Goal: Find specific page/section: Find specific page/section

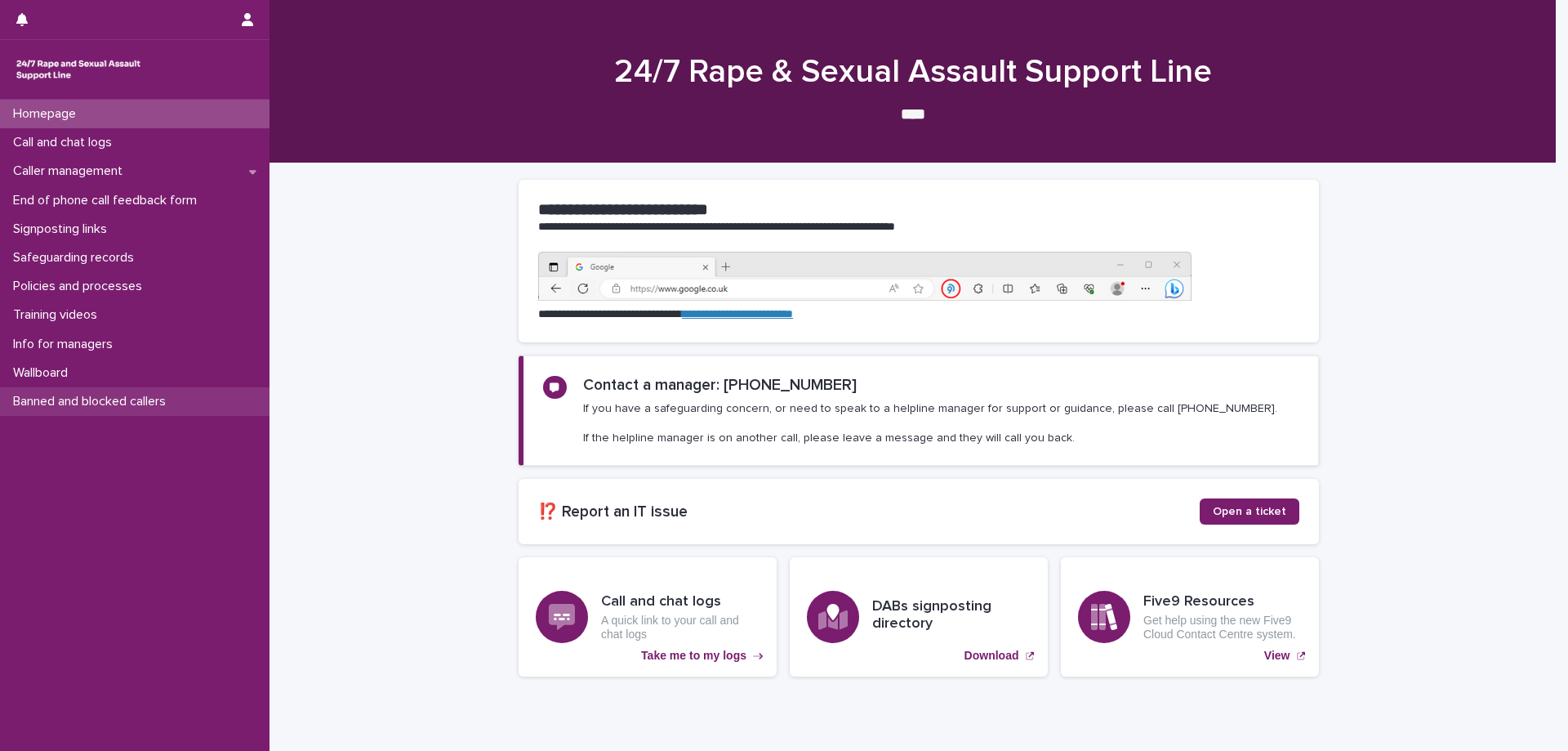
click at [100, 402] on p "Banned and blocked callers" at bounding box center [92, 401] width 173 height 15
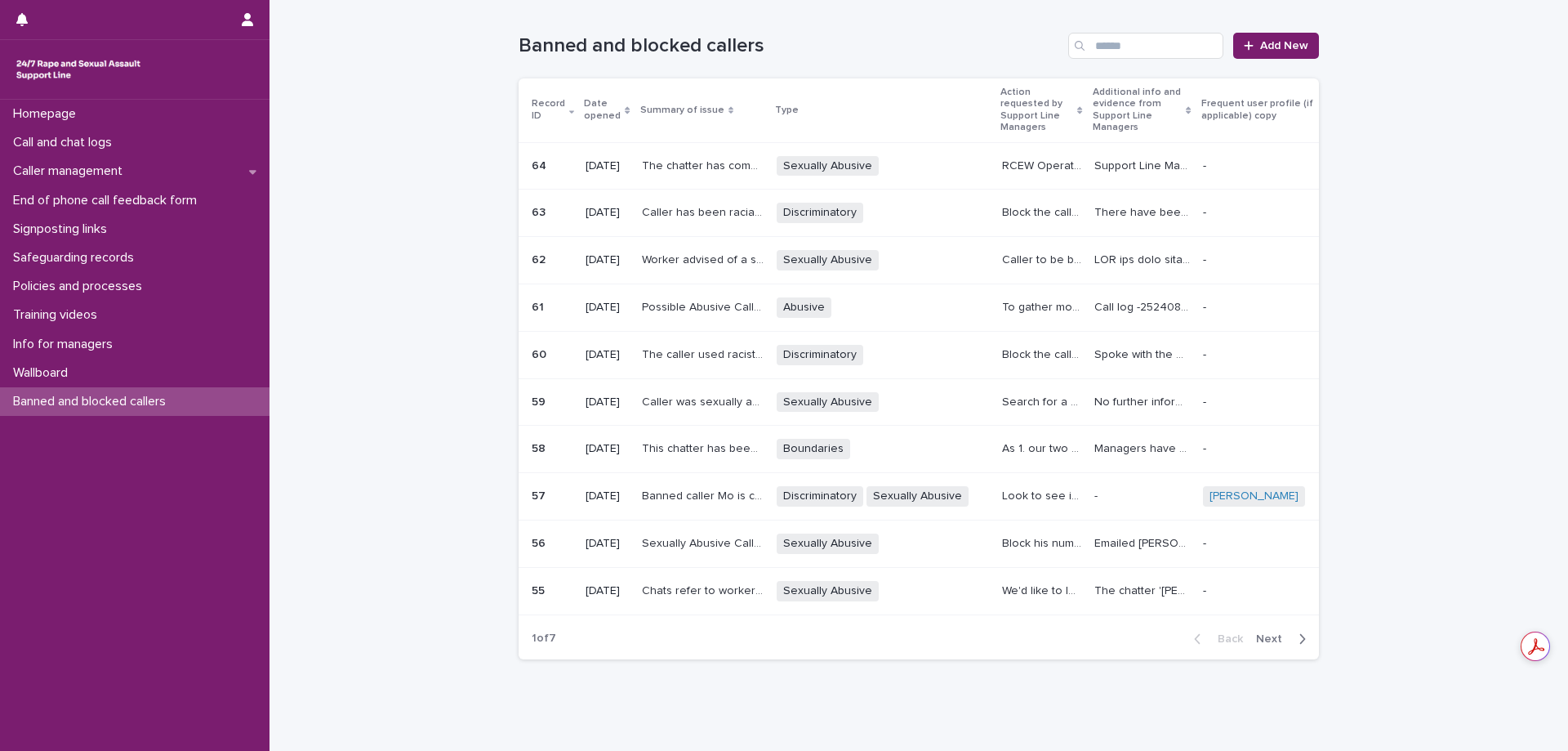
click at [892, 220] on div "Discriminatory + 0" at bounding box center [882, 212] width 212 height 21
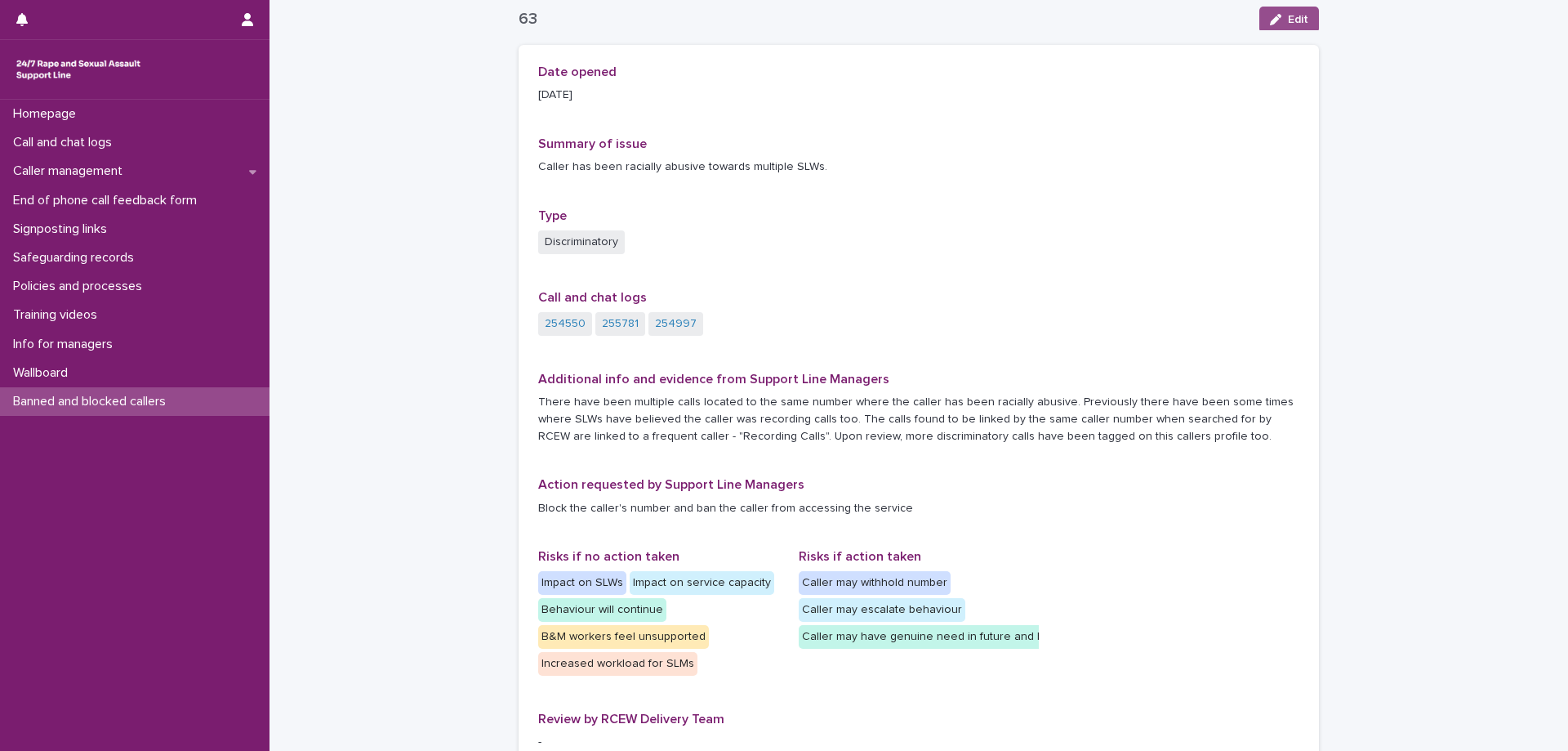
scroll to position [64, 0]
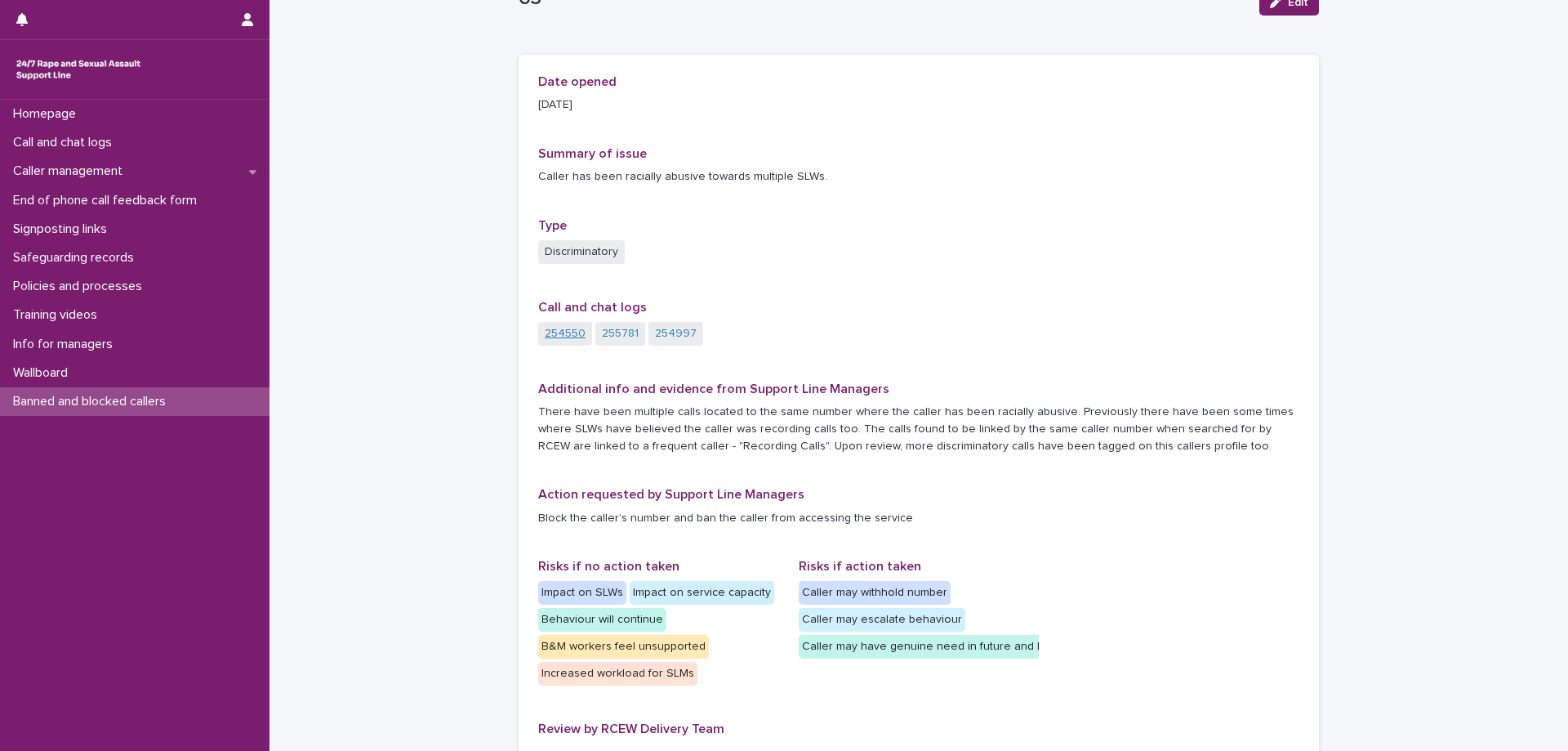
click at [568, 331] on link "254550" at bounding box center [566, 333] width 41 height 17
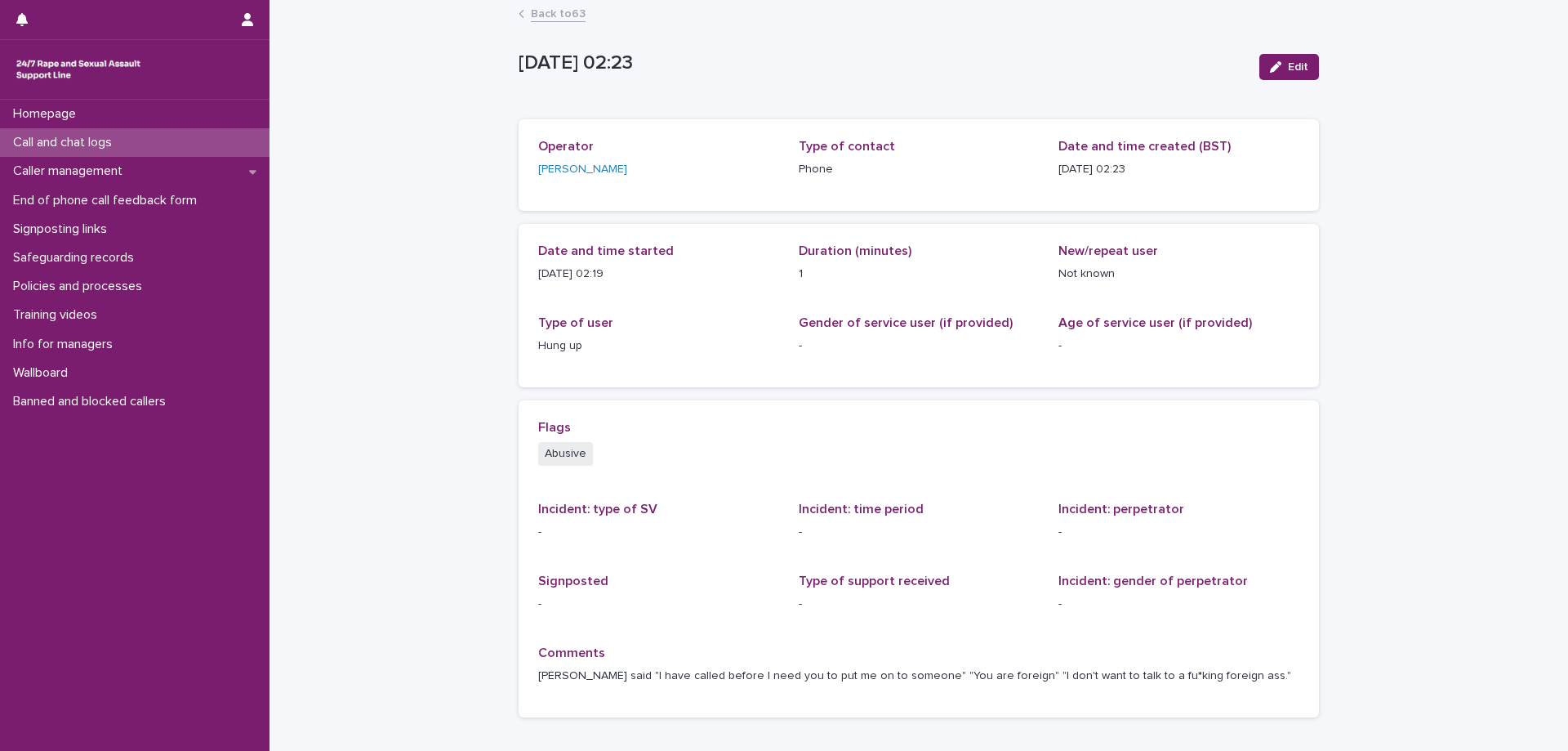
click at [549, 11] on link "Back to 63" at bounding box center [558, 13] width 55 height 19
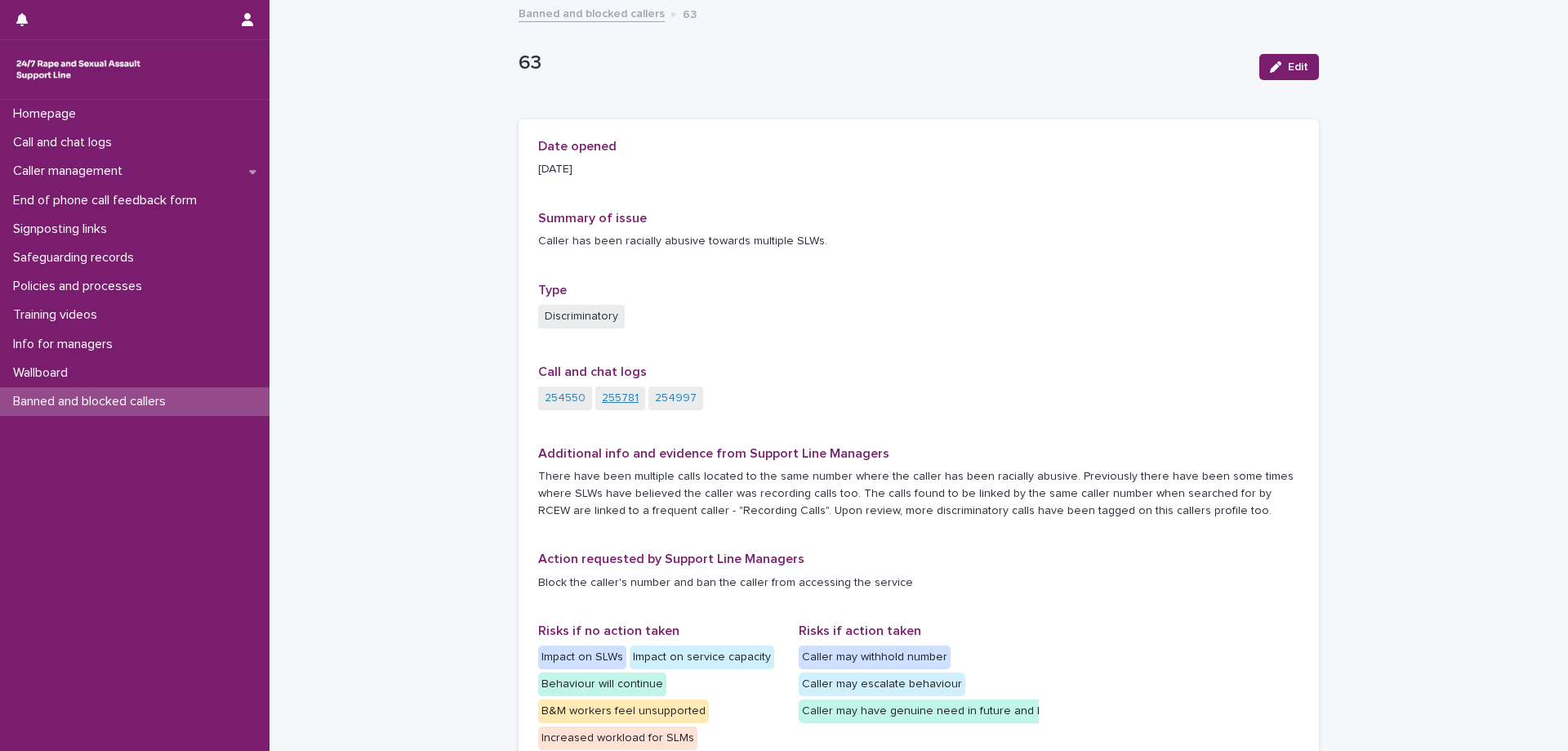
click at [608, 405] on link "255781" at bounding box center [620, 397] width 37 height 17
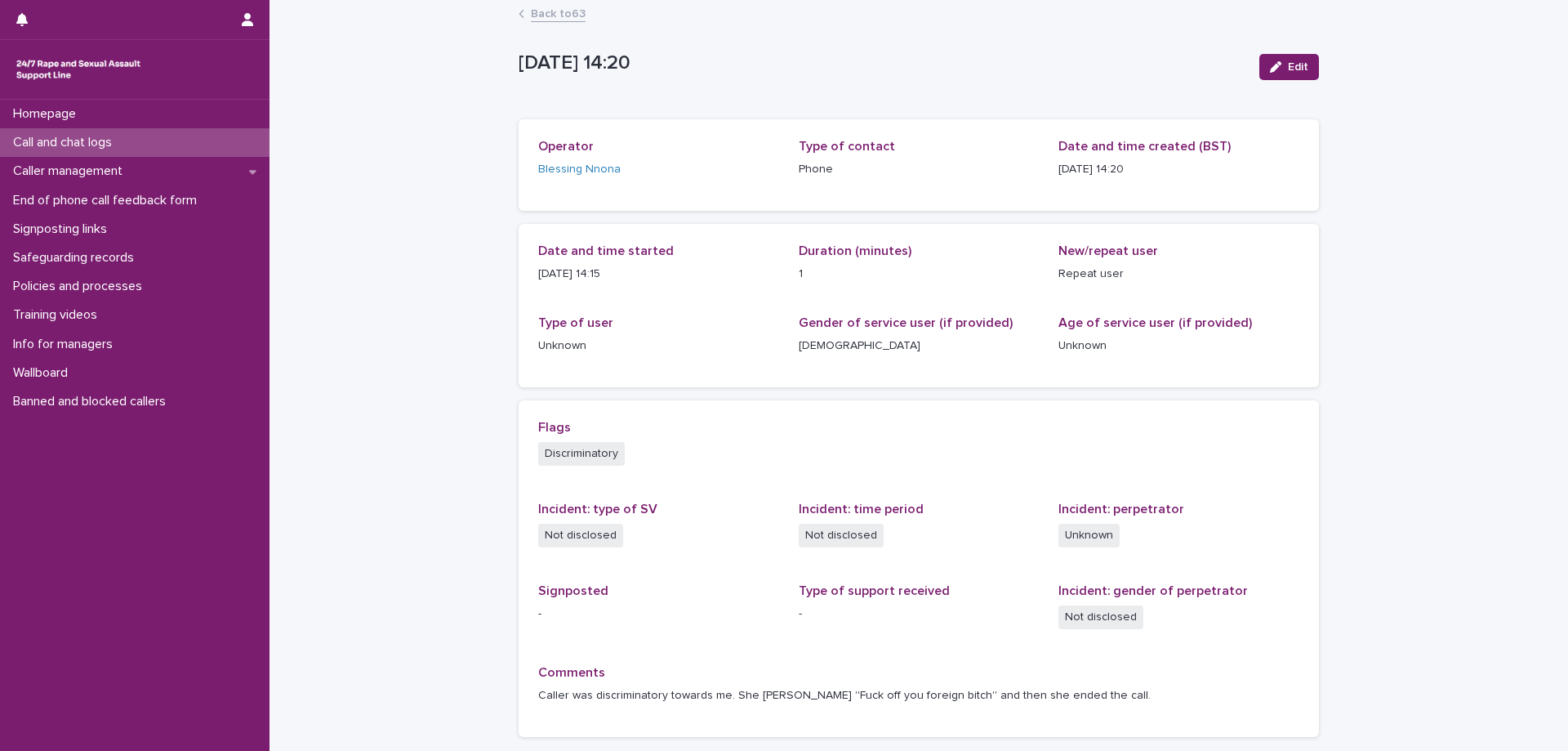
click at [535, 14] on link "Back to 63" at bounding box center [558, 13] width 55 height 19
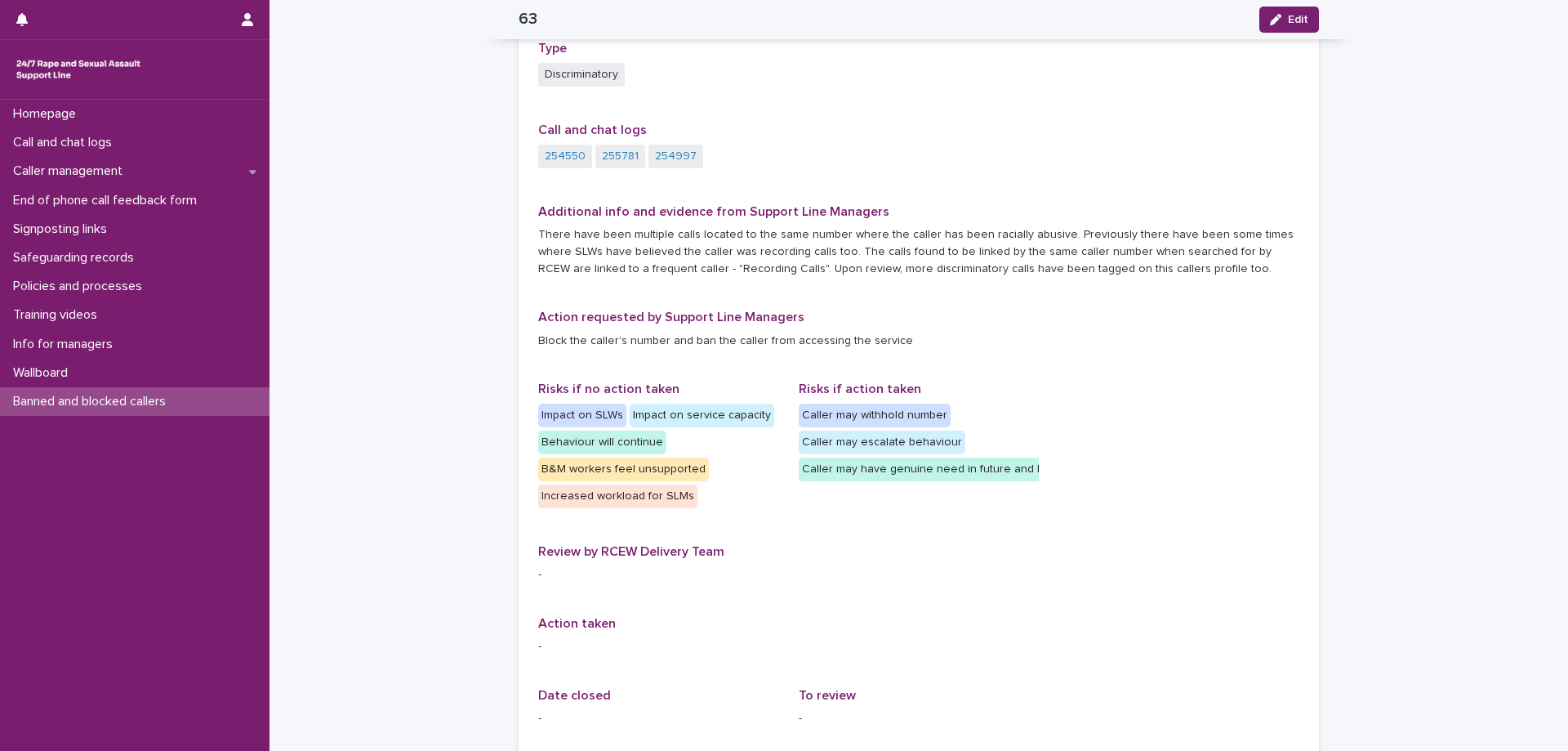
scroll to position [64, 0]
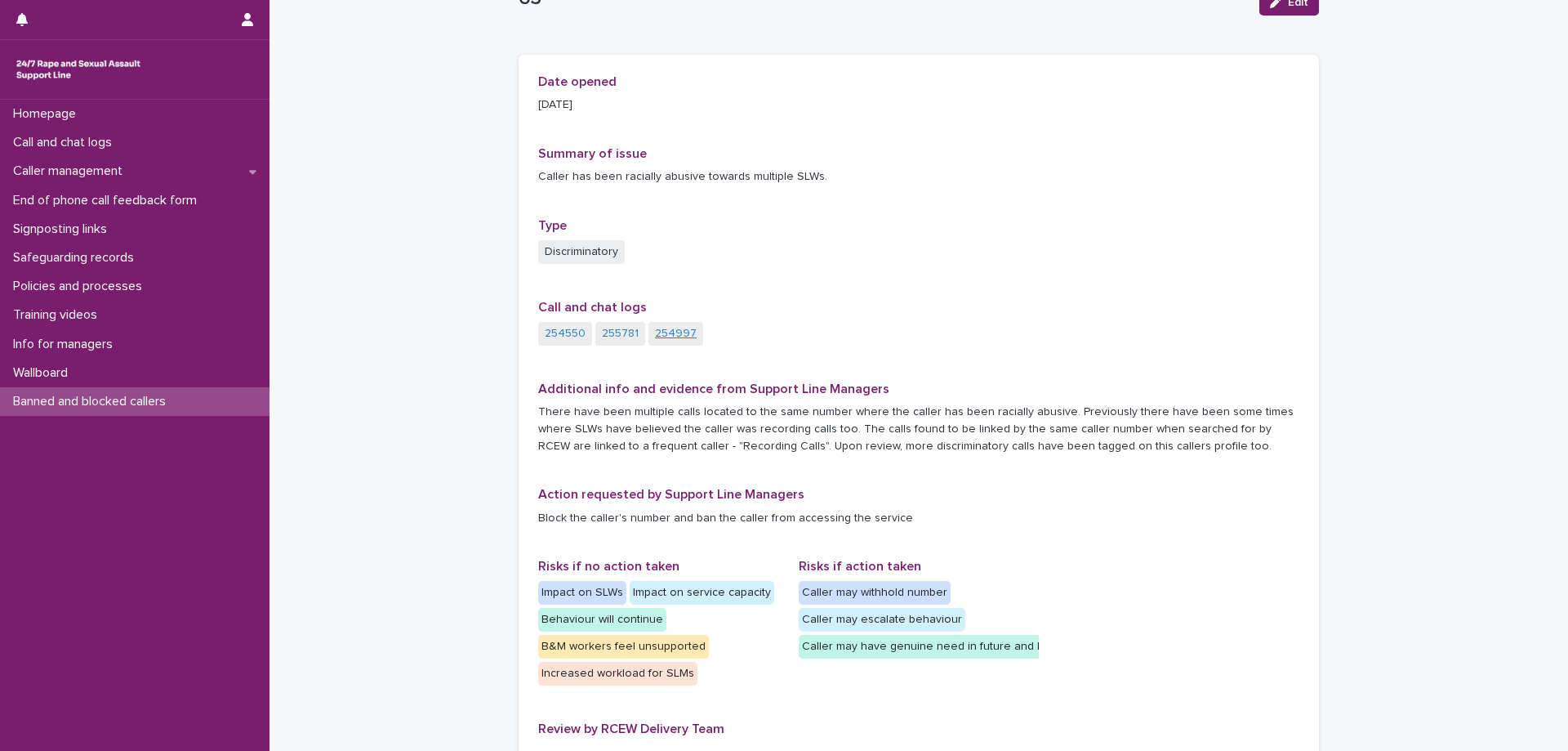
click at [664, 331] on link "254997" at bounding box center [676, 333] width 42 height 17
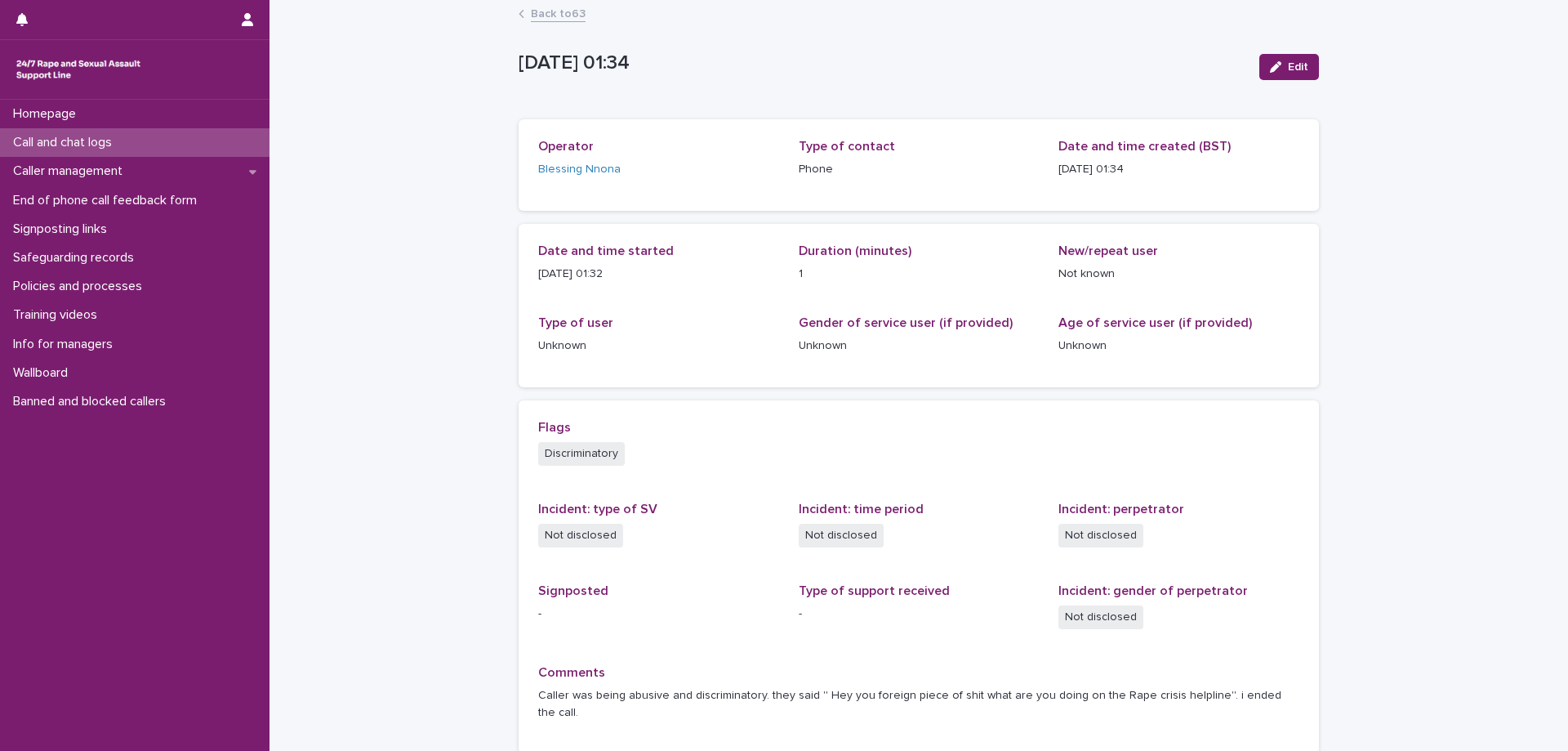
click at [546, 13] on link "Back to 63" at bounding box center [558, 13] width 55 height 19
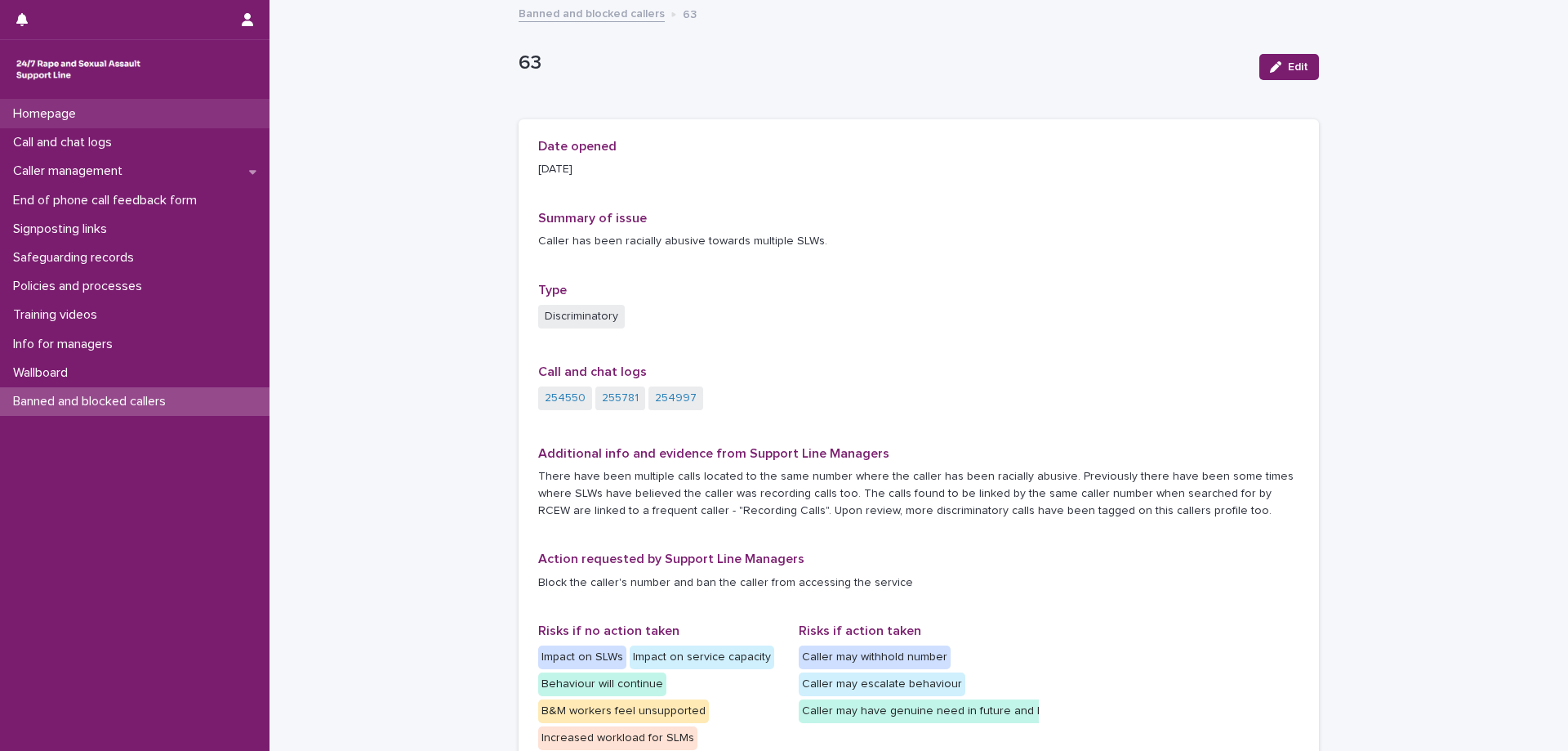
click at [30, 117] on p "Homepage" at bounding box center [47, 114] width 82 height 15
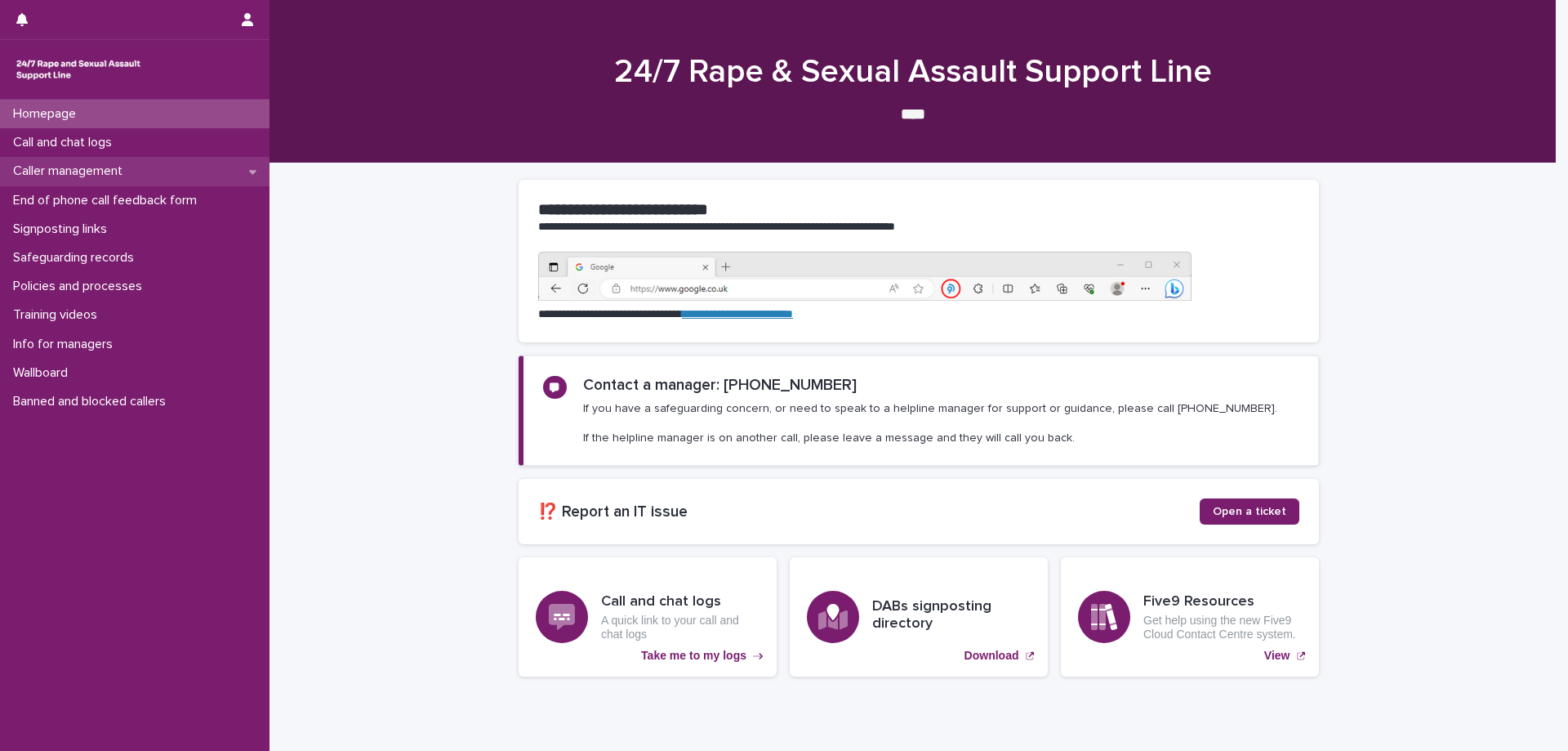
click at [65, 175] on p "Caller management" at bounding box center [71, 171] width 129 height 15
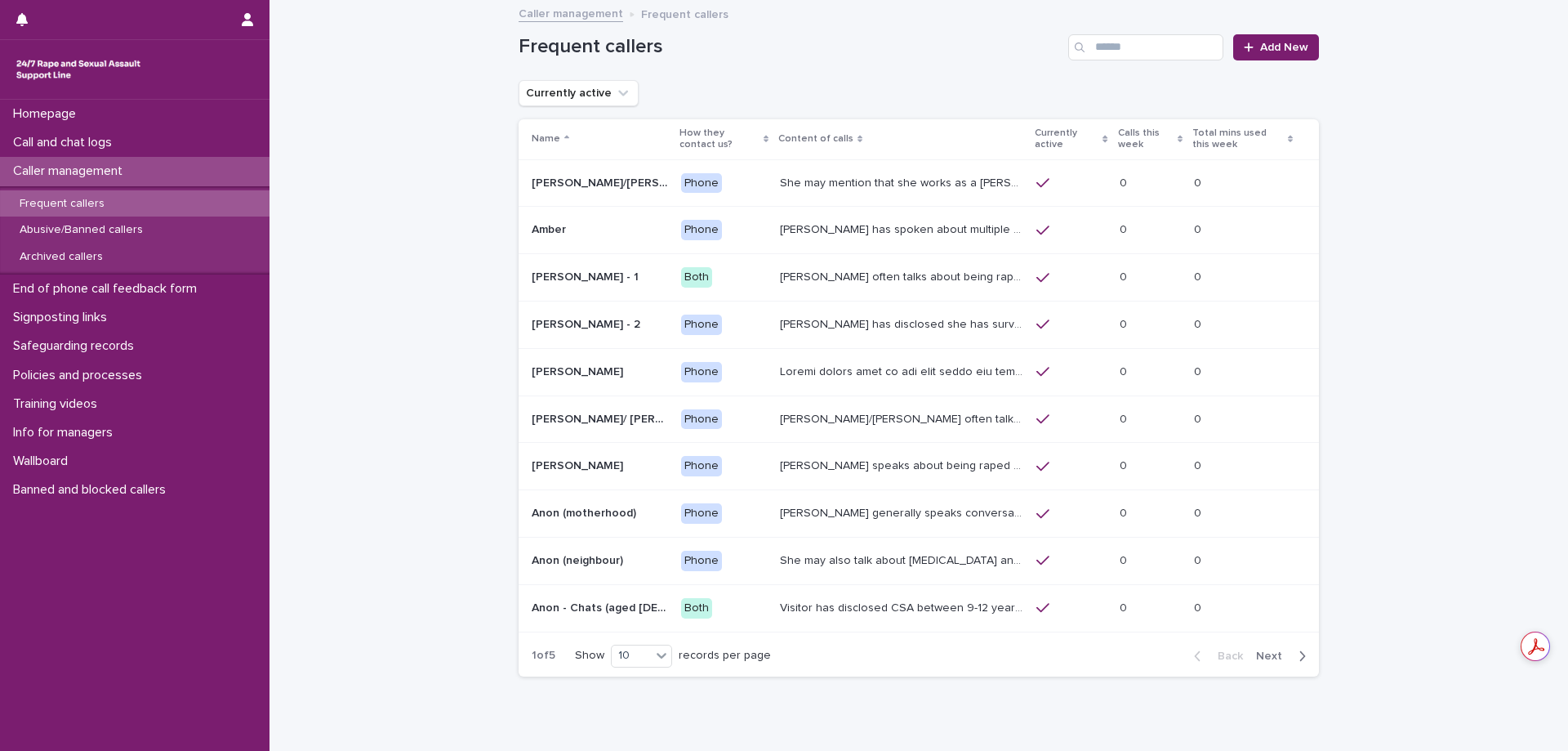
click at [67, 198] on p "Frequent callers" at bounding box center [62, 204] width 111 height 14
click at [1122, 45] on input "Search" at bounding box center [1146, 47] width 155 height 26
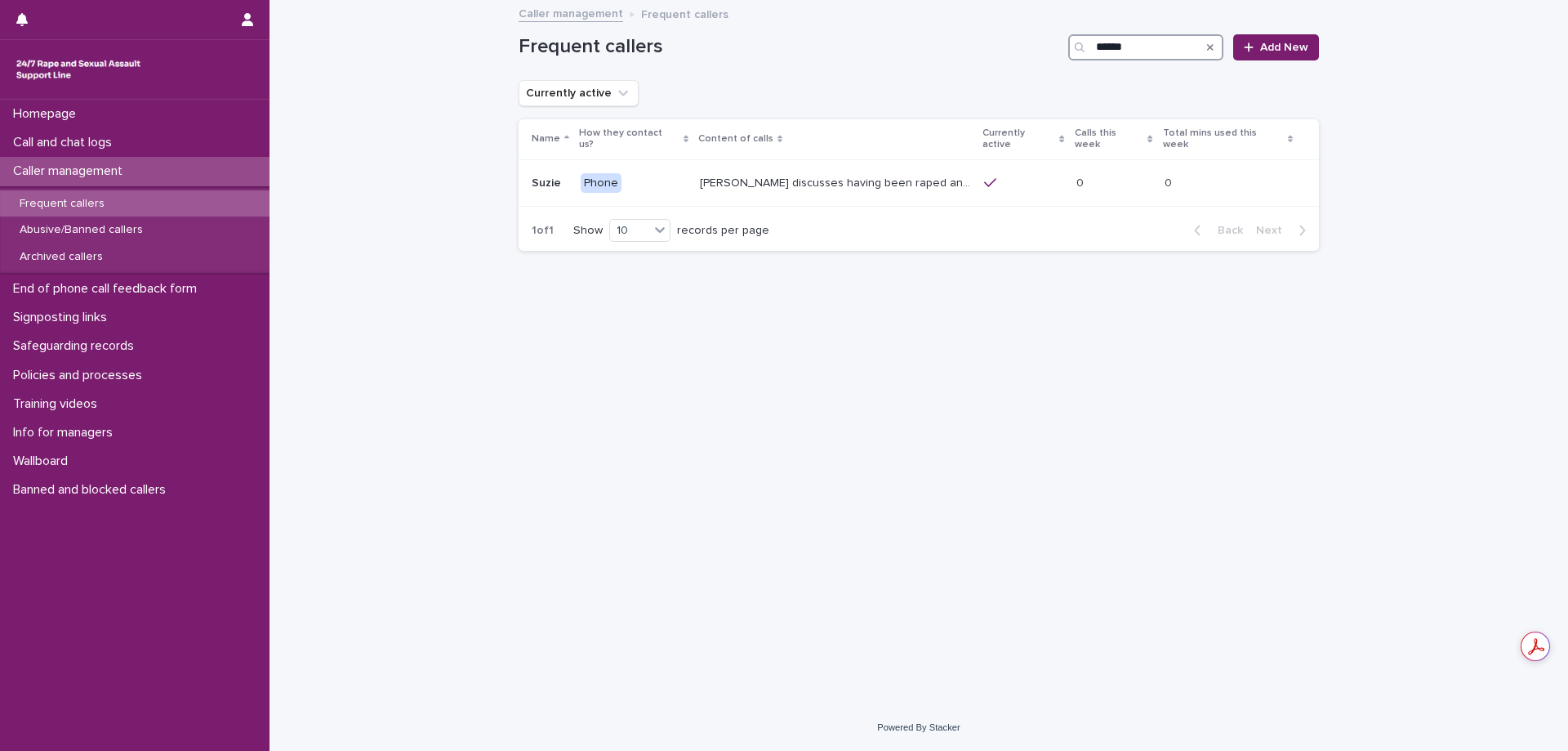
type input "******"
click at [1213, 43] on icon "Search" at bounding box center [1210, 47] width 6 height 10
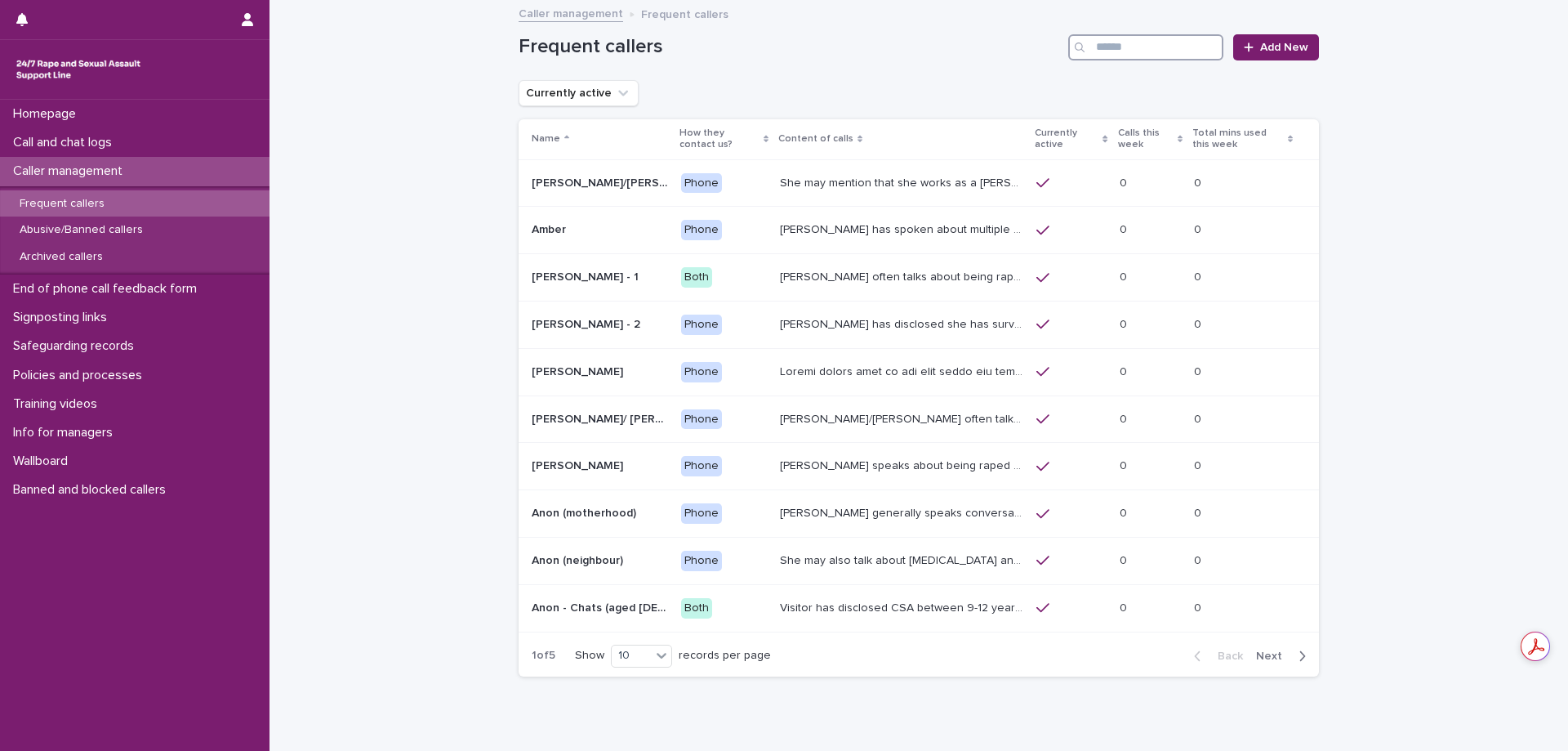
click at [1122, 45] on input "Search" at bounding box center [1146, 47] width 155 height 26
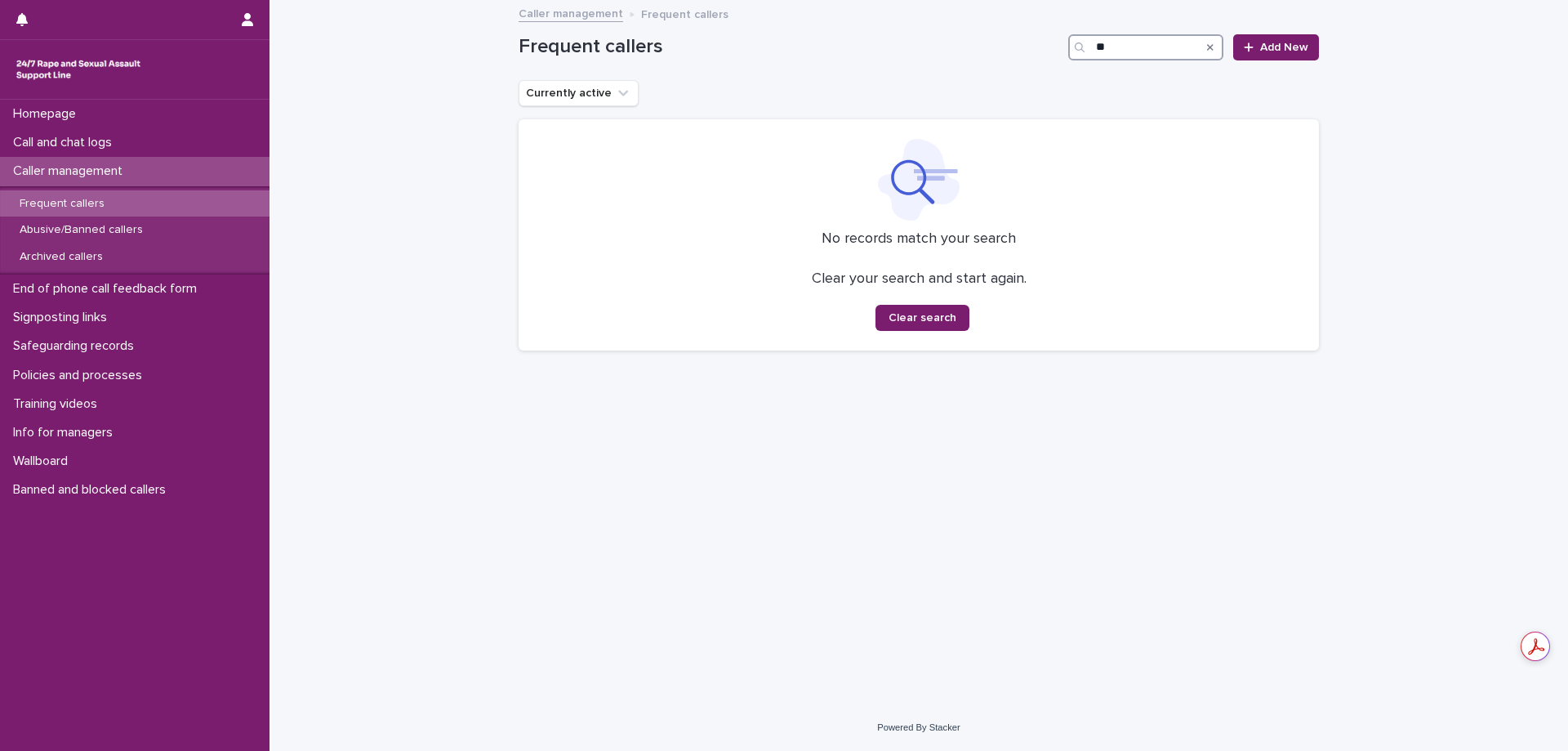
type input "*"
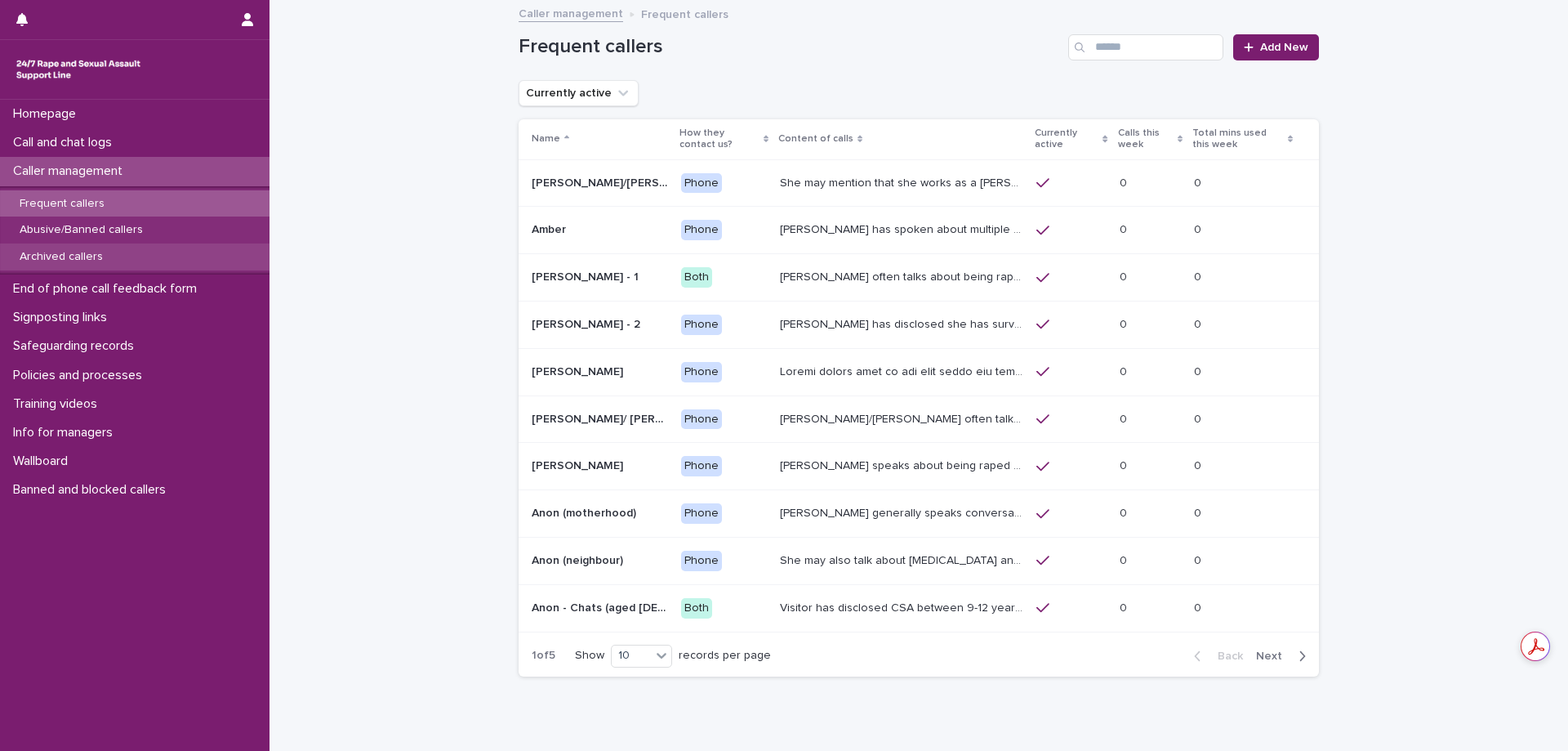
click at [72, 253] on p "Archived callers" at bounding box center [61, 257] width 109 height 14
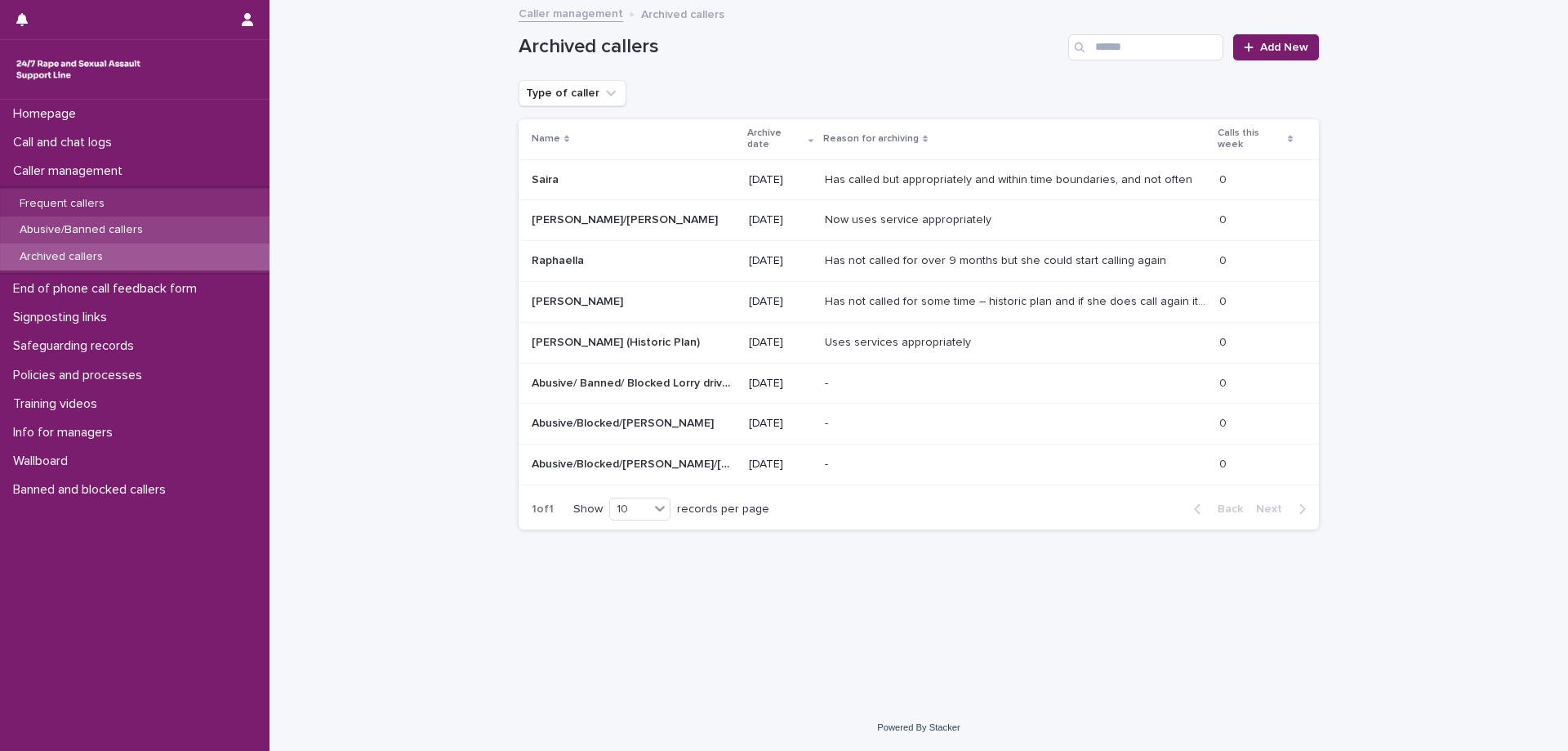
click at [65, 226] on p "Abusive/Banned callers" at bounding box center [81, 230] width 149 height 14
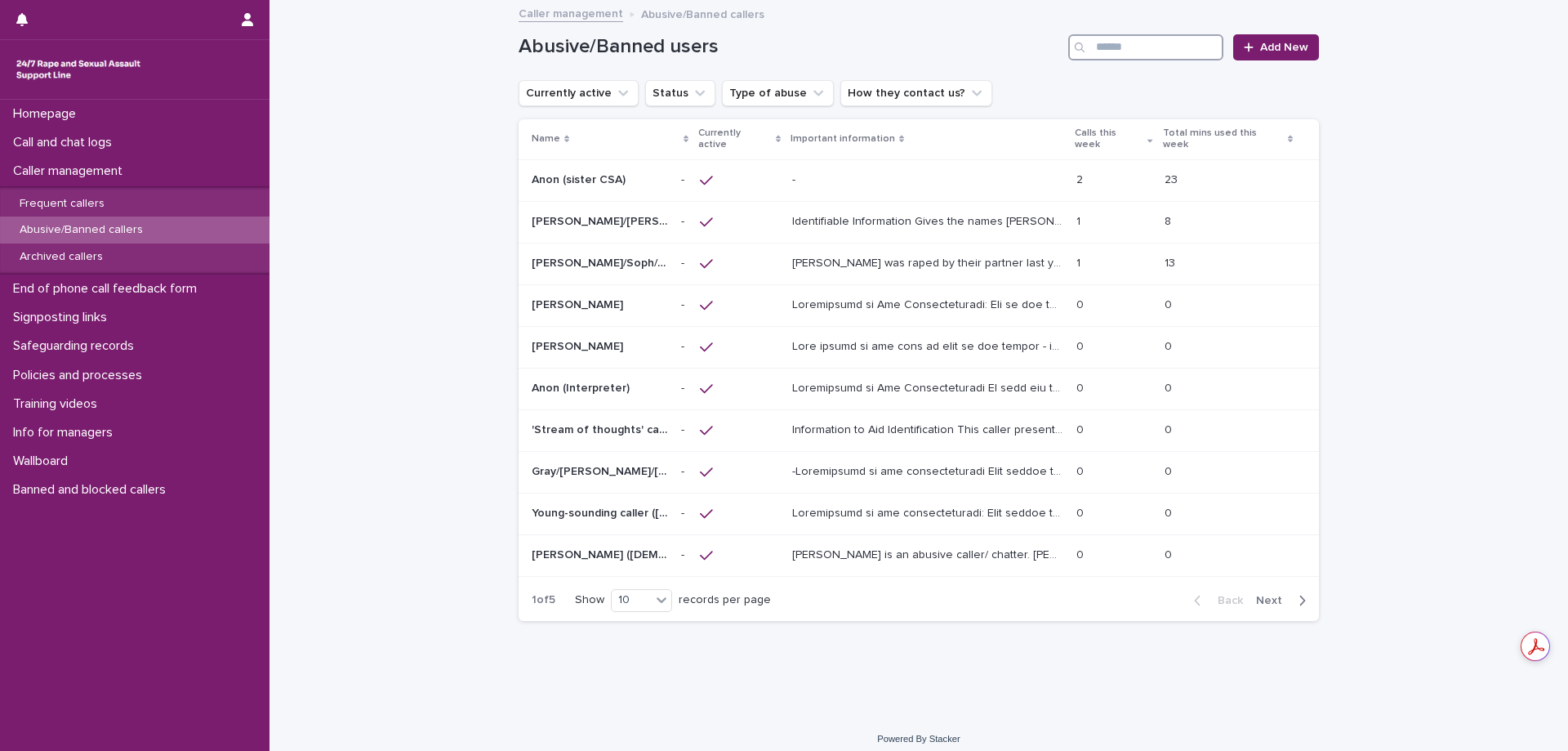
click at [1157, 50] on input "Search" at bounding box center [1146, 47] width 155 height 26
type input "***"
click at [952, 545] on p at bounding box center [929, 553] width 275 height 17
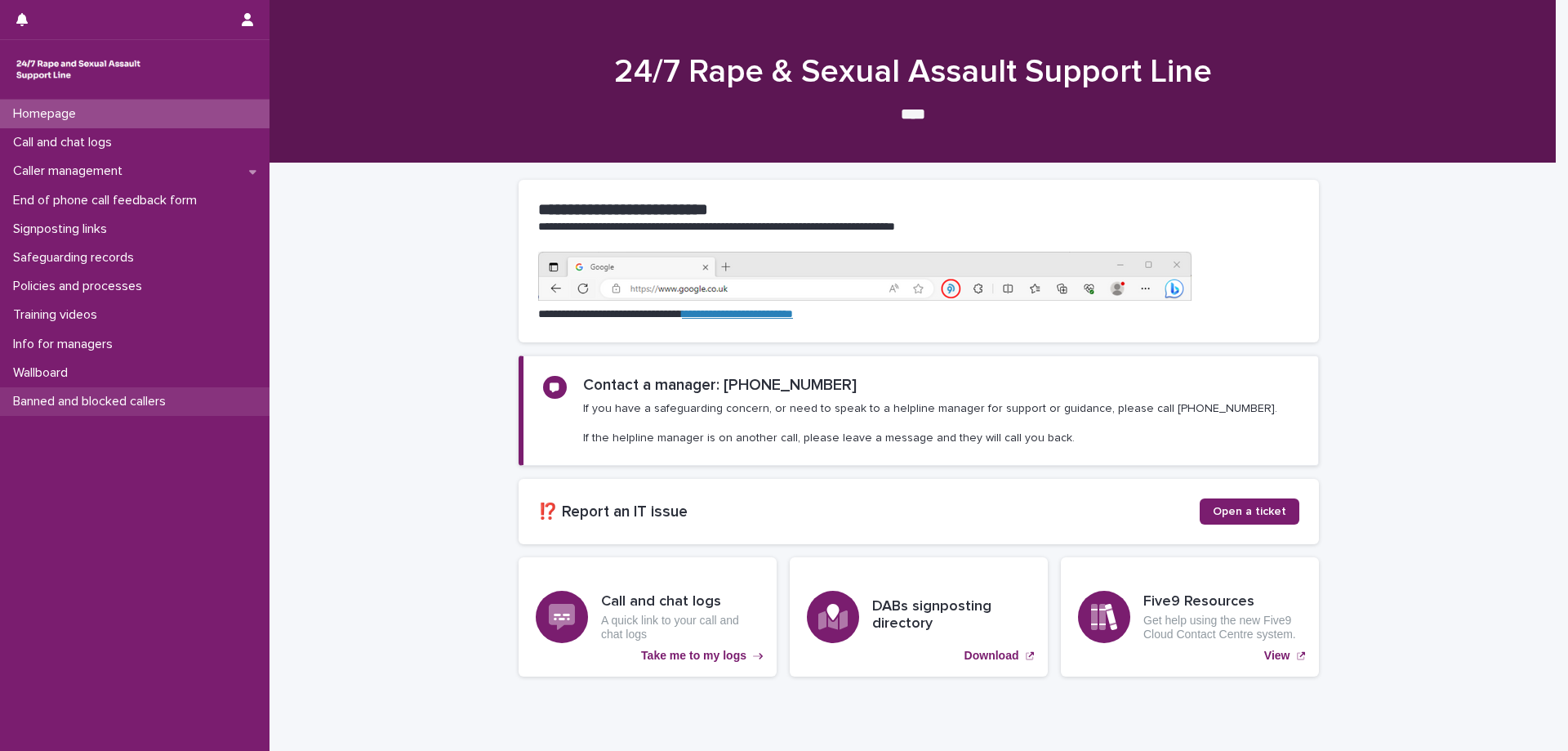
click at [106, 397] on p "Banned and blocked callers" at bounding box center [92, 401] width 173 height 15
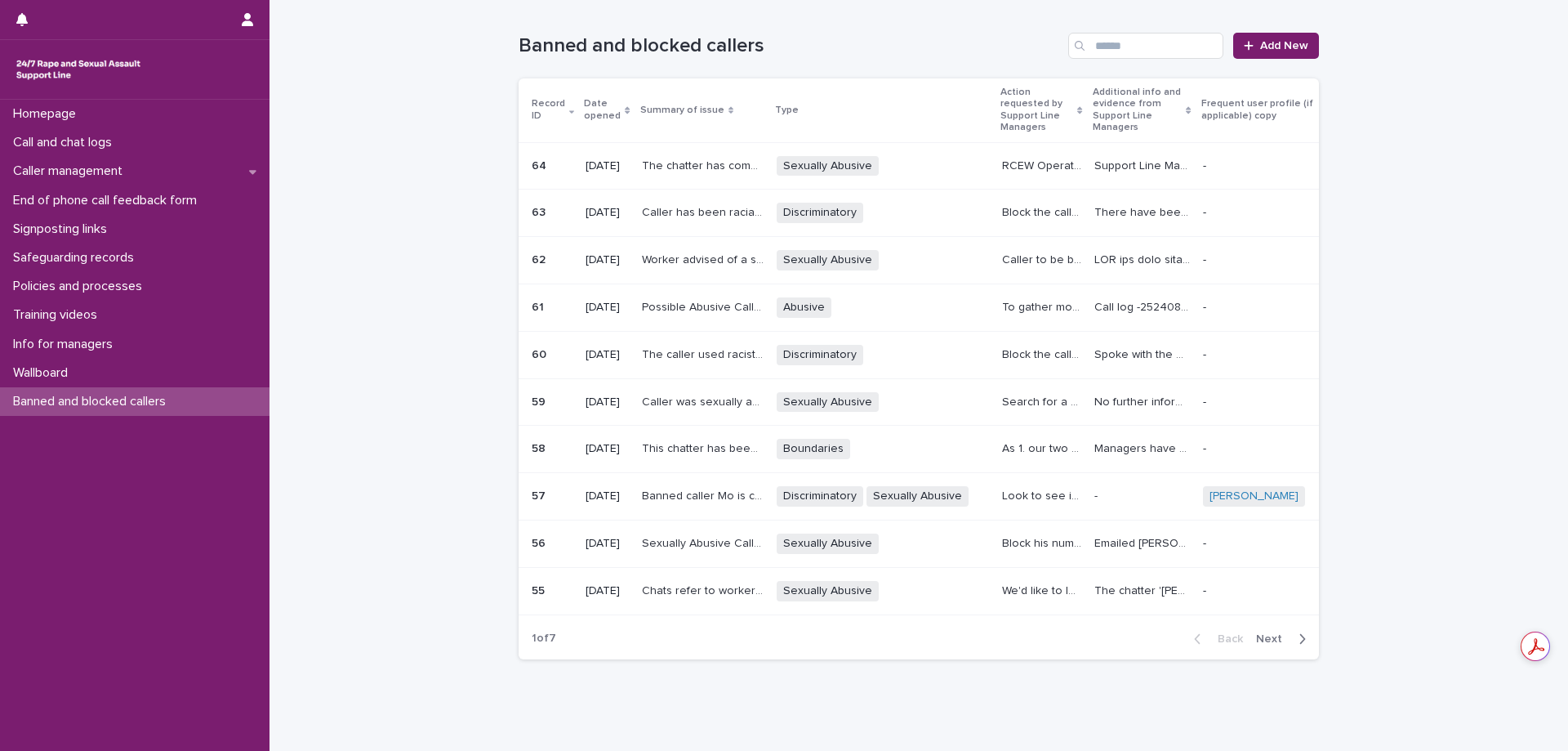
click at [712, 213] on p "Caller has been racially abusive towards multiple SLWs." at bounding box center [704, 210] width 125 height 17
